Goal: Task Accomplishment & Management: Manage account settings

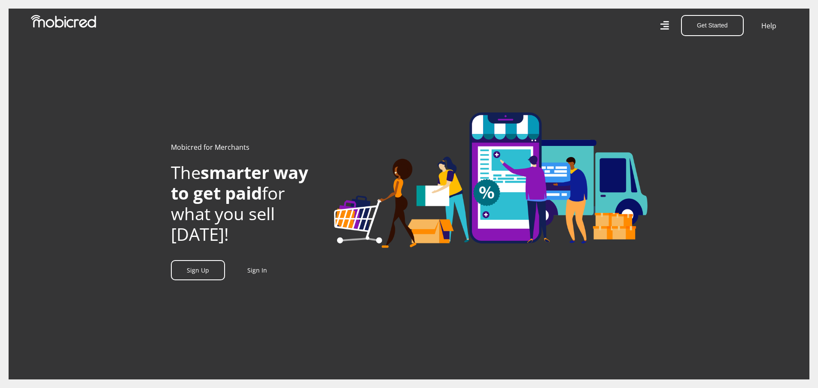
click at [666, 28] on icon at bounding box center [664, 25] width 9 height 13
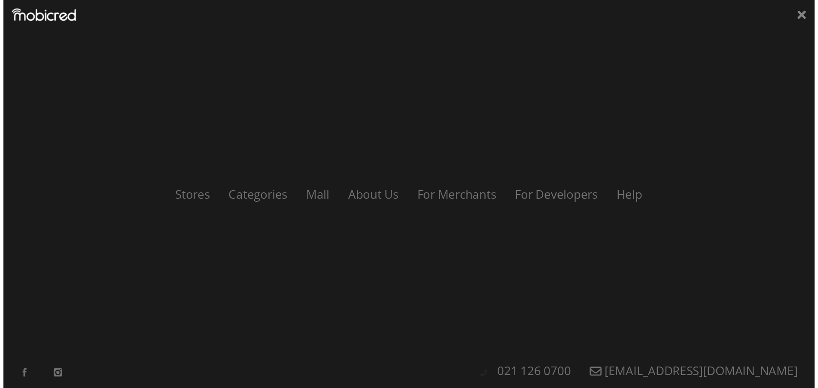
scroll to position [0, 1306]
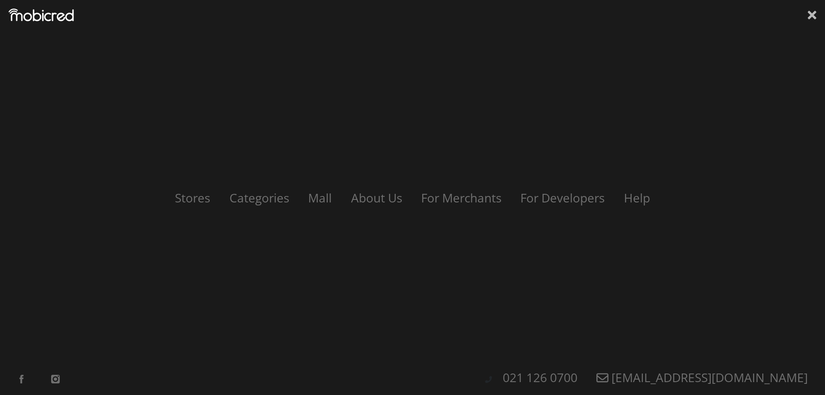
click at [810, 15] on icon at bounding box center [811, 15] width 9 height 9
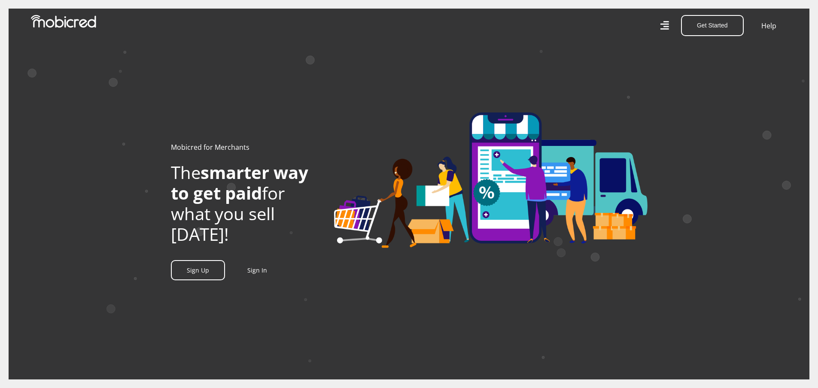
scroll to position [0, 326]
click at [261, 274] on link "Sign In" at bounding box center [257, 270] width 20 height 8
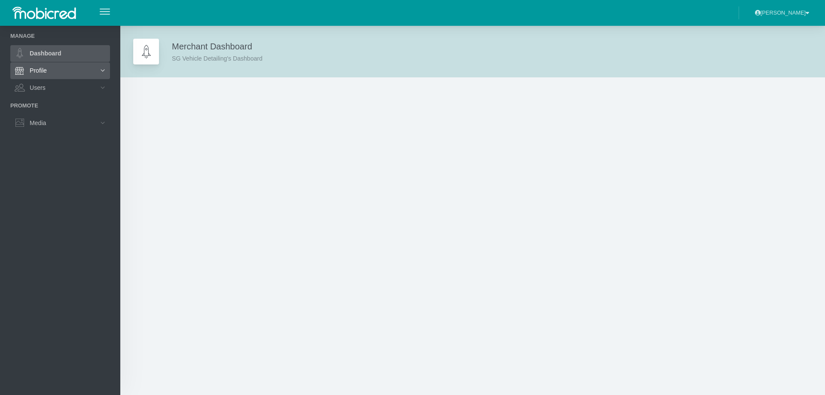
click at [39, 70] on link "Profile" at bounding box center [60, 70] width 100 height 16
click at [40, 69] on link "Profile" at bounding box center [60, 70] width 100 height 16
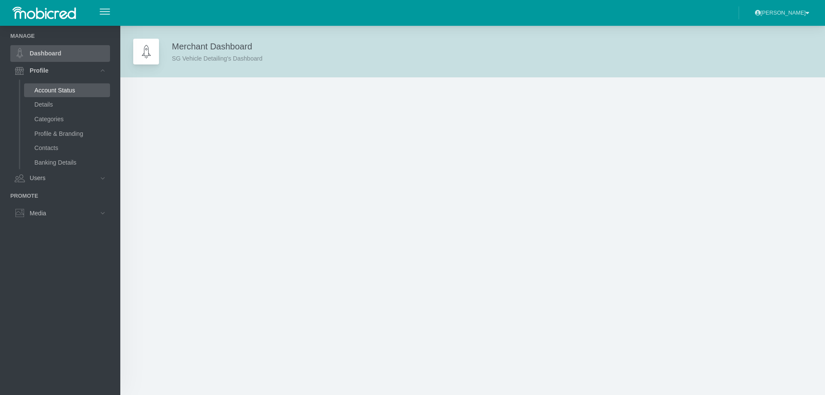
click at [54, 88] on link "Account Status" at bounding box center [67, 90] width 86 height 14
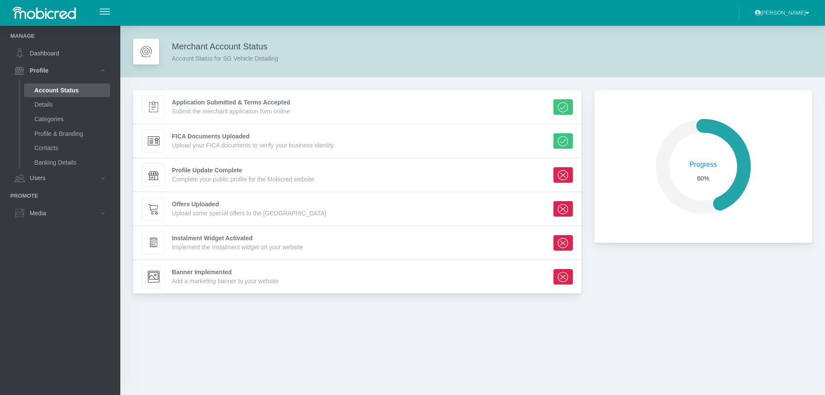
scroll to position [146, 211]
